Goal: Ask a question

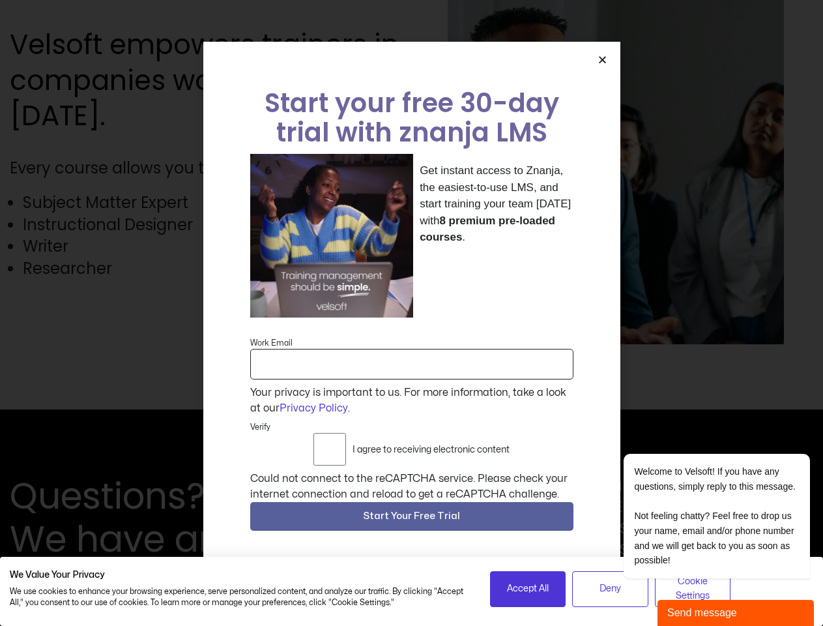
click at [411, 313] on div "Get instant access to Znanja, the easiest-to-use LMS, and start training your t…" at bounding box center [411, 236] width 323 height 164
click at [602, 65] on icon "Close" at bounding box center [603, 60] width 10 height 10
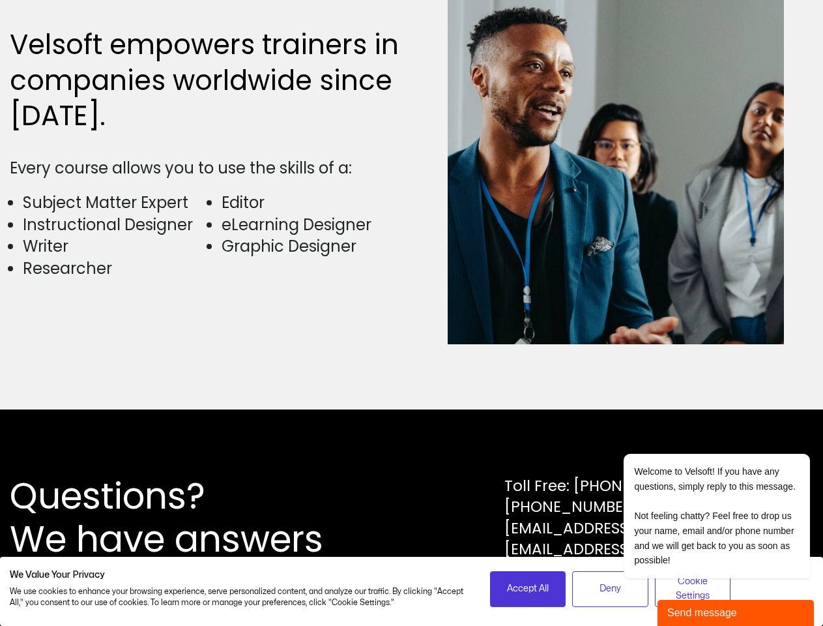
click at [412, 520] on div "Questions? We have answers Toll Free: [PHONE_NUMBER] [PHONE_NUMBER] [EMAIL_ADDR…" at bounding box center [412, 518] width 804 height 86
click at [528, 589] on span "Accept All" at bounding box center [528, 588] width 42 height 14
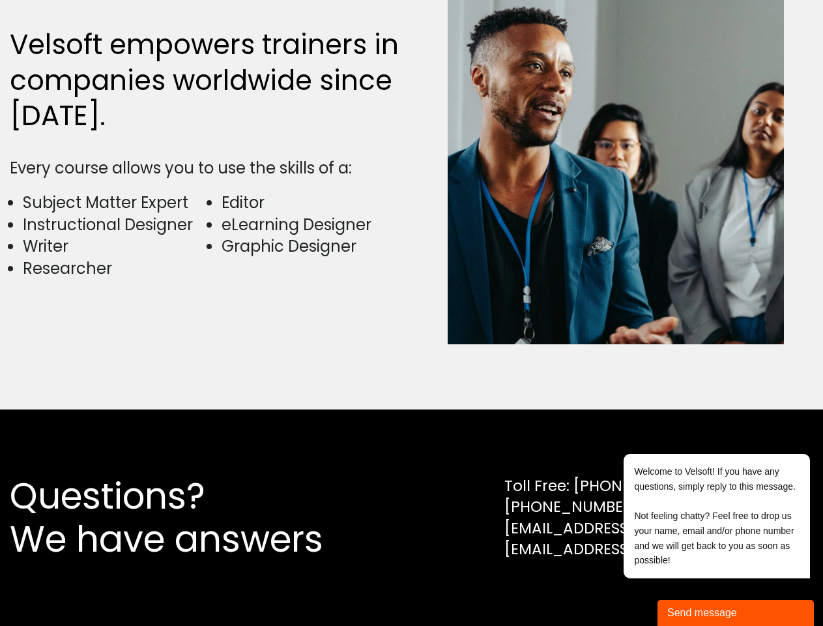
click at [736, 613] on div "Send message" at bounding box center [736, 613] width 137 height 16
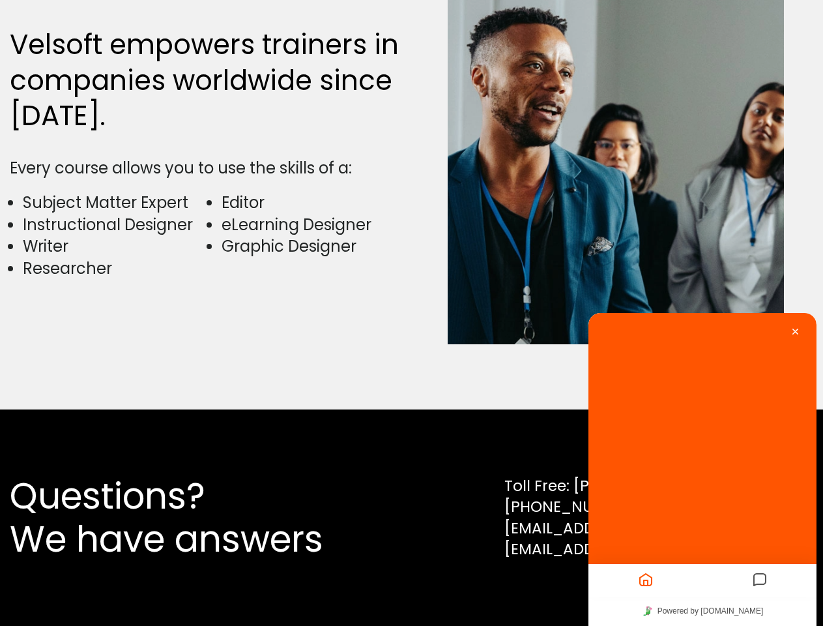
click at [802, 441] on div at bounding box center [703, 455] width 228 height 284
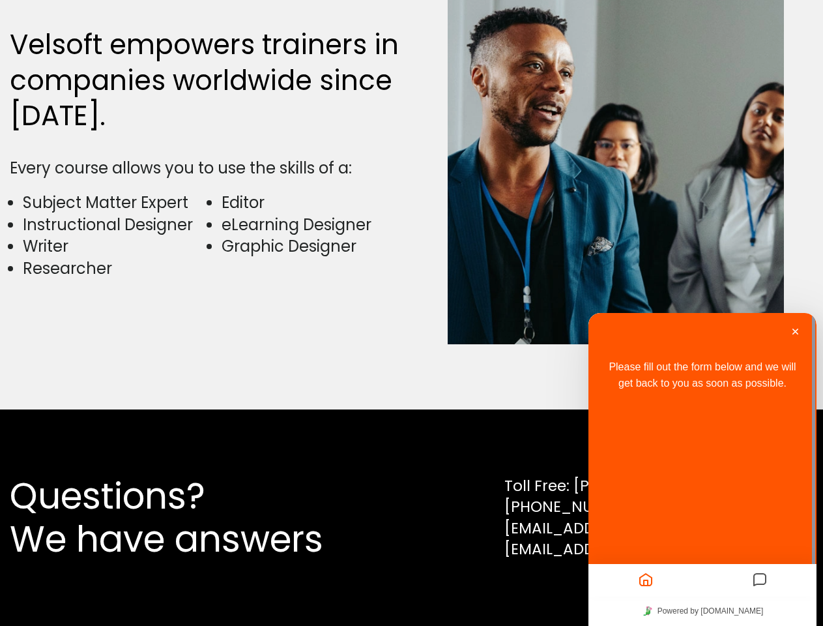
click at [700, 516] on div "Please fill out the form below and we will get back to you as soon as possible." at bounding box center [703, 455] width 228 height 284
